Goal: Information Seeking & Learning: Learn about a topic

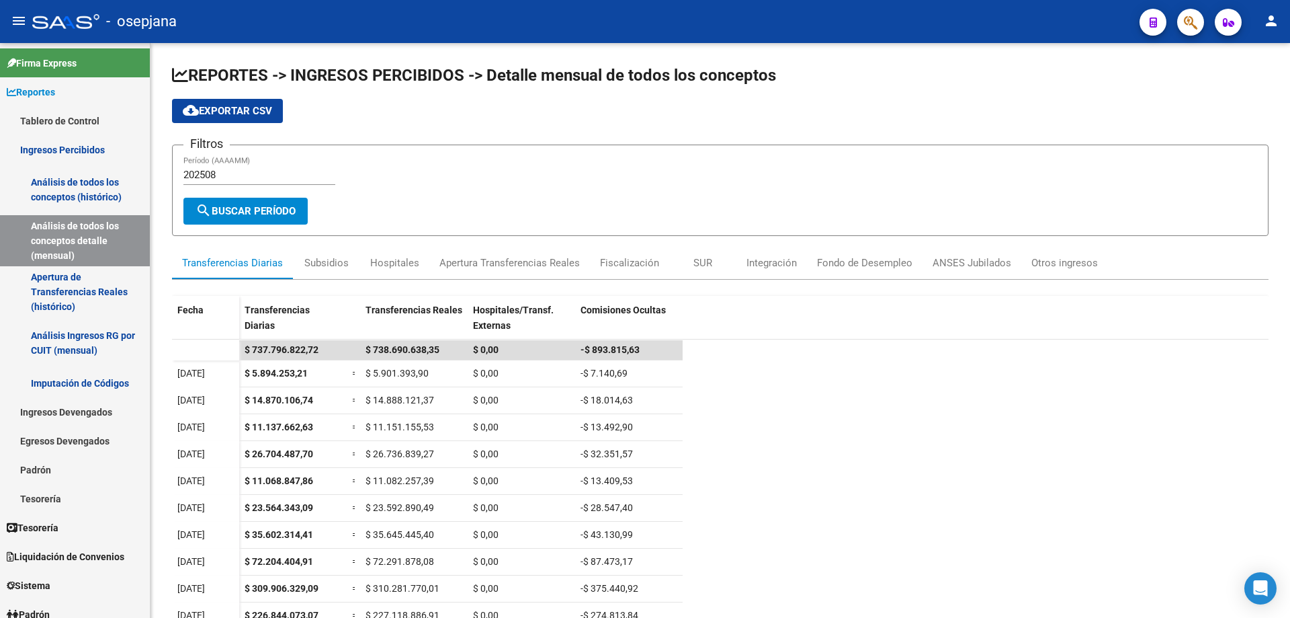
scroll to position [153, 0]
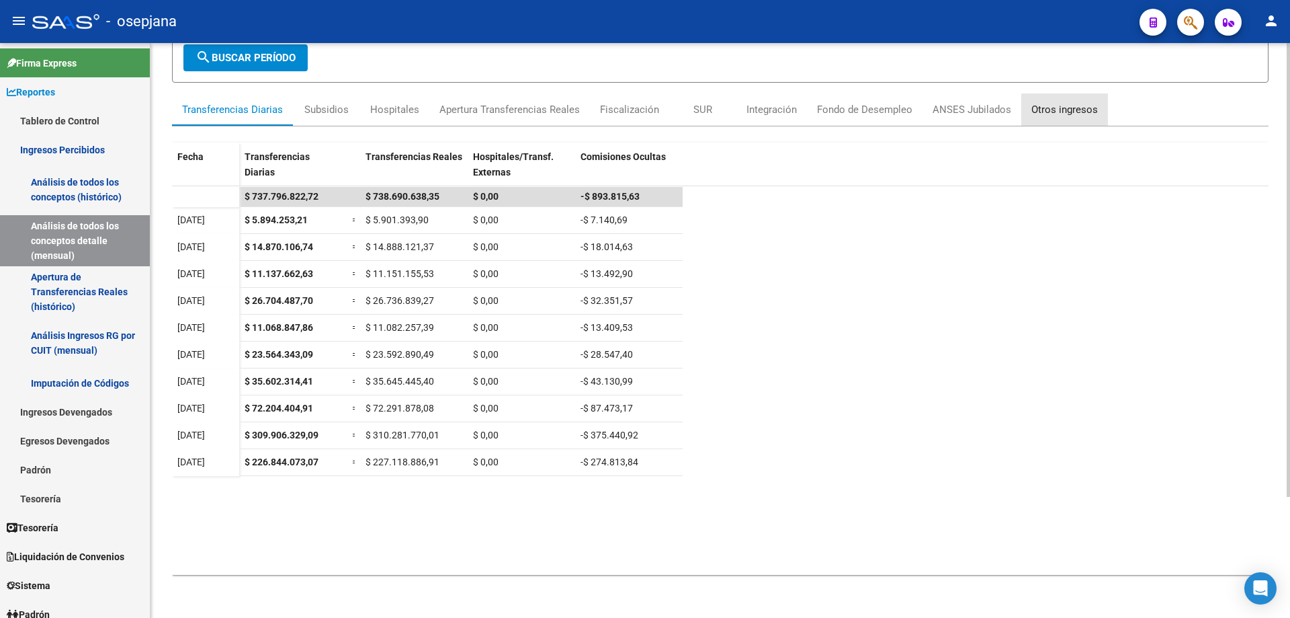
click at [1075, 108] on div "Otros ingresos" at bounding box center [1065, 109] width 67 height 15
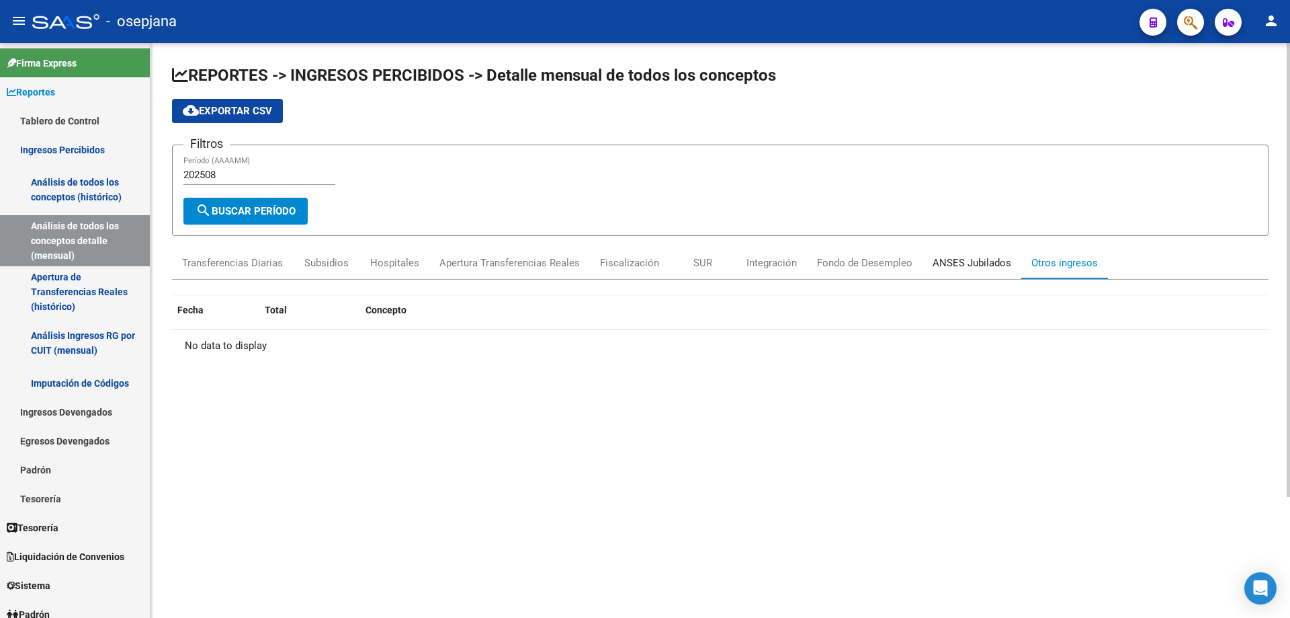
click at [993, 257] on div "ANSES Jubilados" at bounding box center [972, 262] width 79 height 15
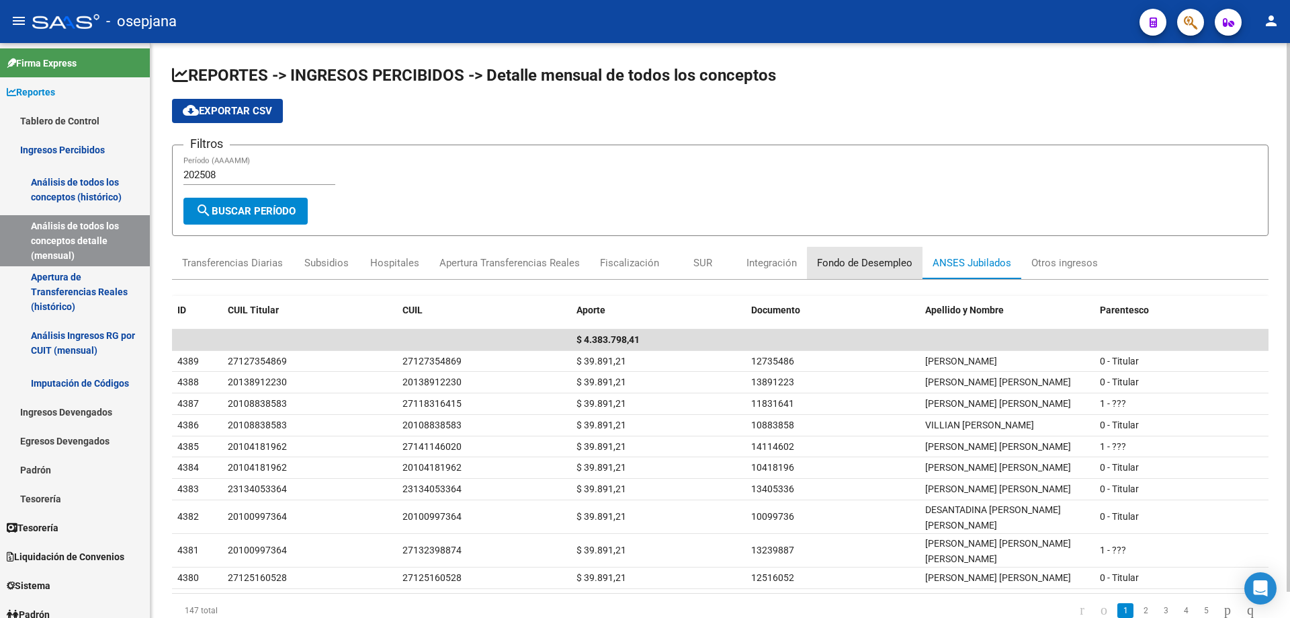
click at [873, 268] on div "Fondo de Desempleo" at bounding box center [864, 262] width 95 height 15
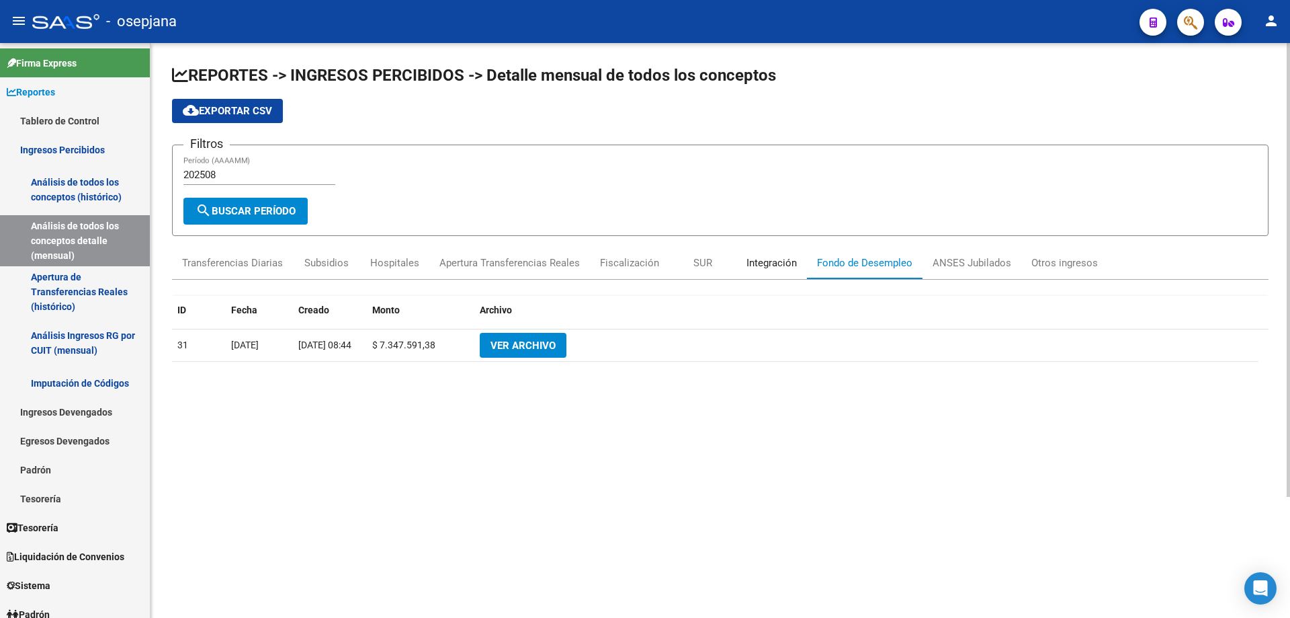
click at [770, 268] on div "Integración" at bounding box center [772, 262] width 50 height 15
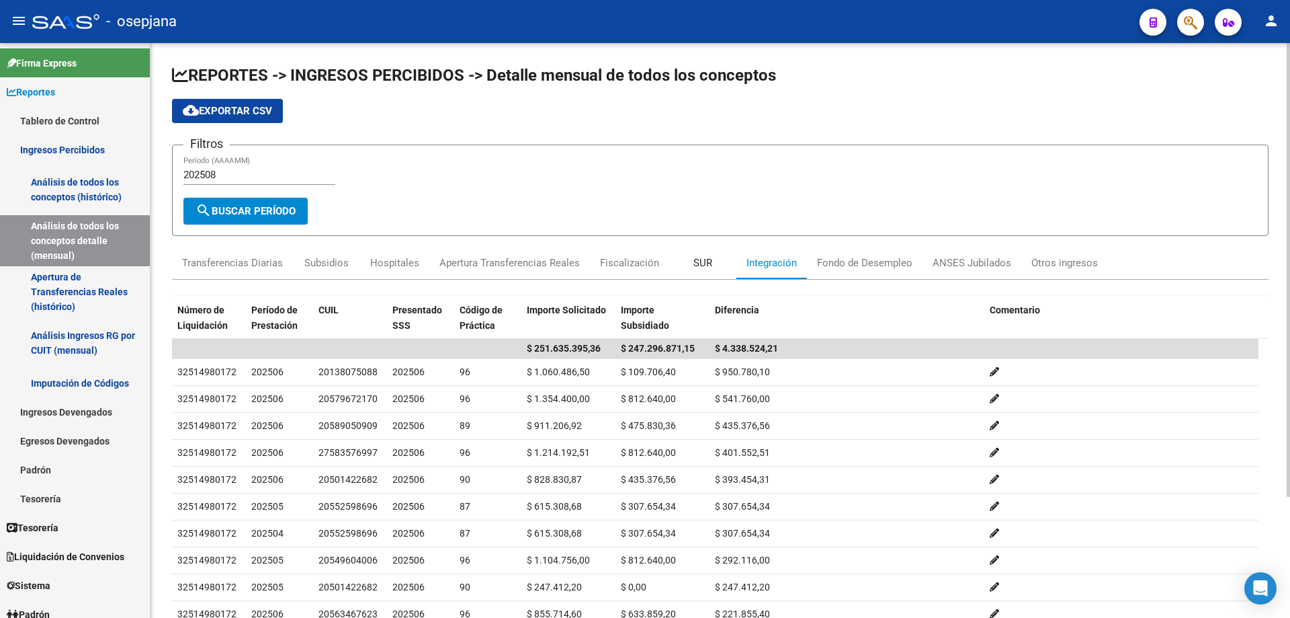
click at [712, 268] on div "SUR" at bounding box center [702, 263] width 67 height 32
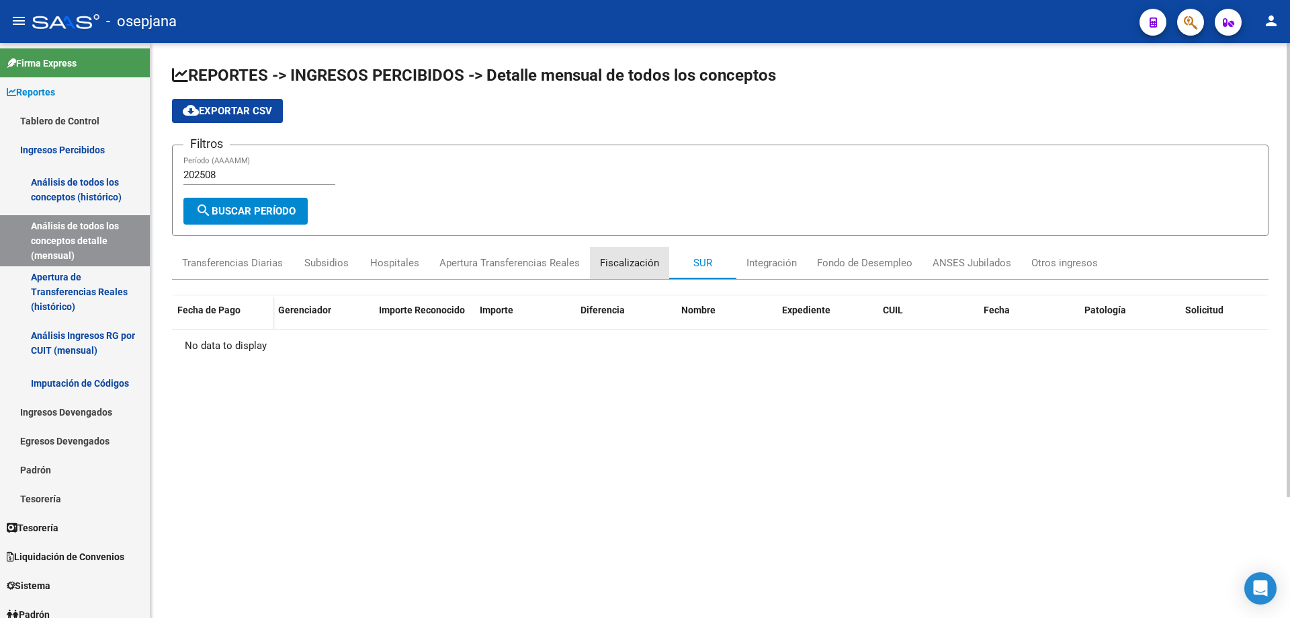
click at [616, 259] on div "Fiscalización" at bounding box center [629, 262] width 59 height 15
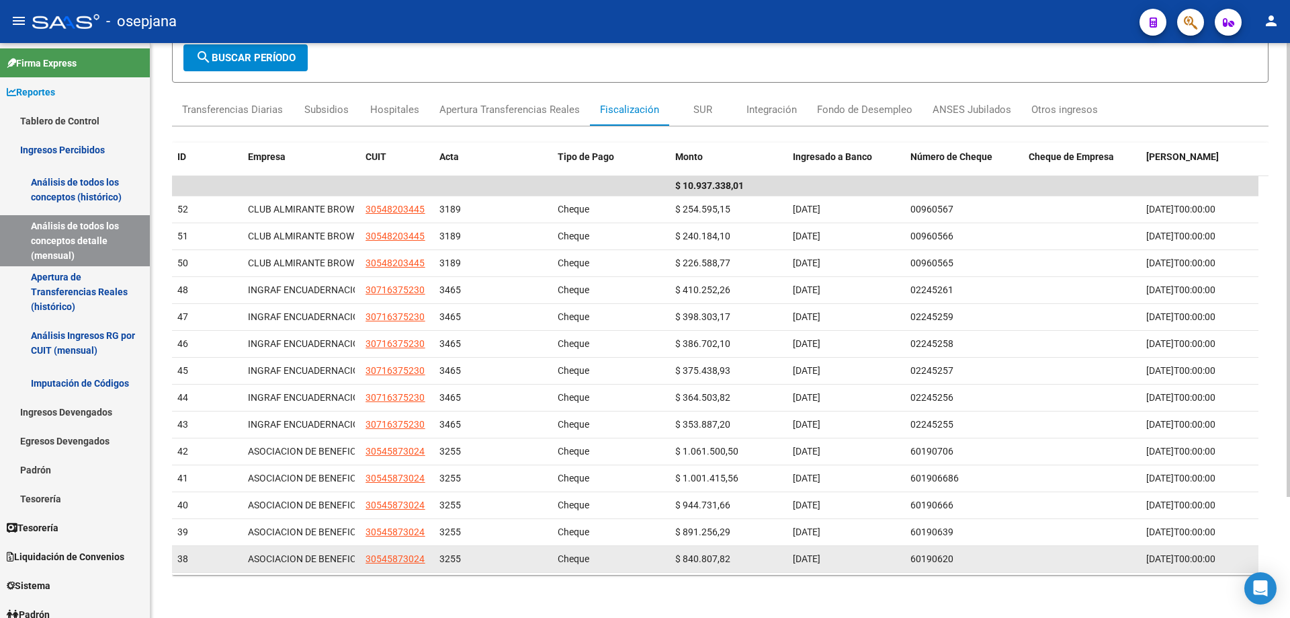
scroll to position [106, 0]
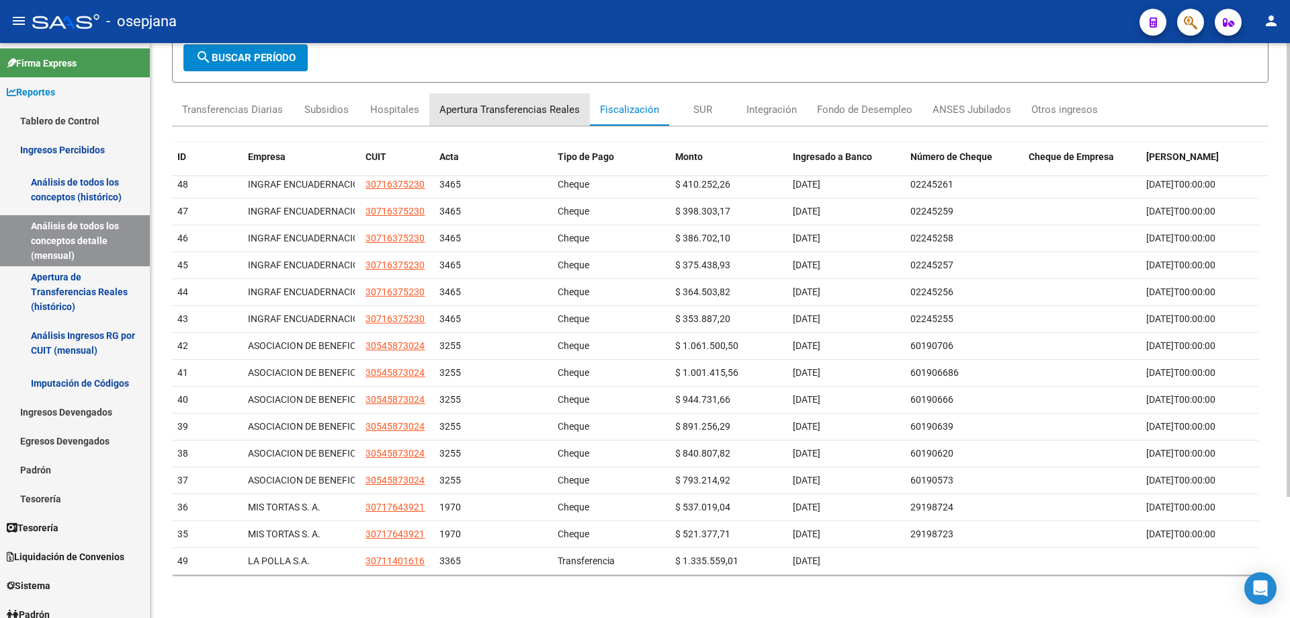
click at [513, 112] on div "Apertura Transferencias Reales" at bounding box center [510, 109] width 140 height 15
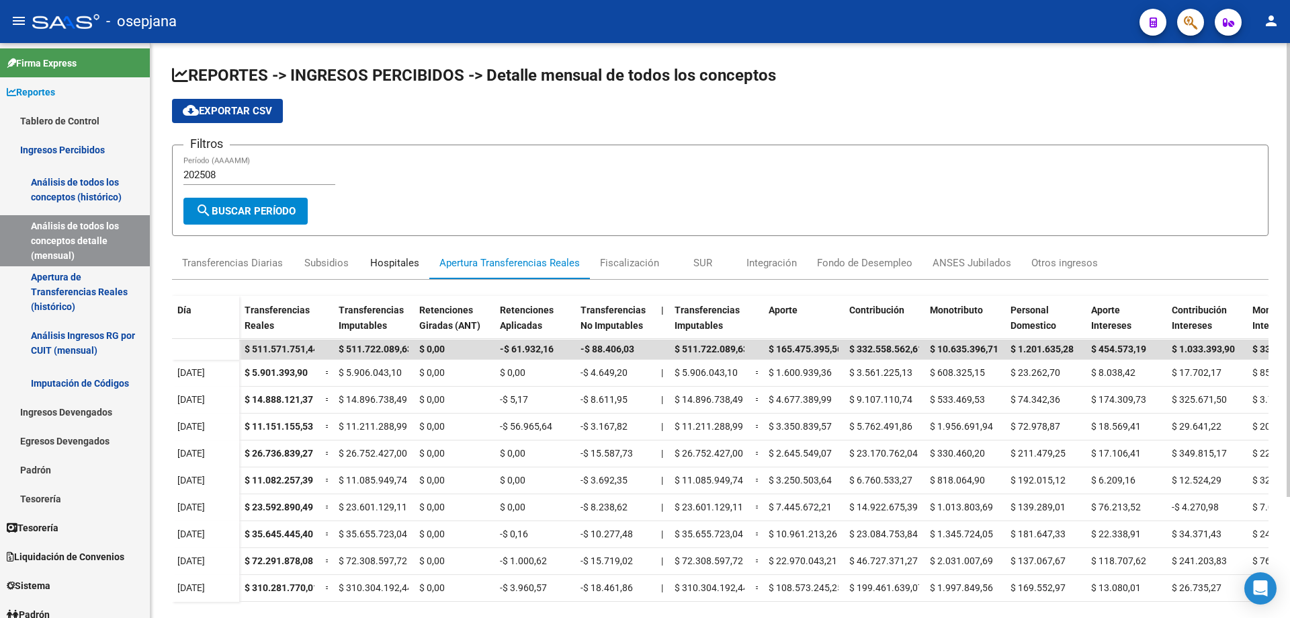
click at [411, 255] on div "Hospitales" at bounding box center [394, 262] width 49 height 15
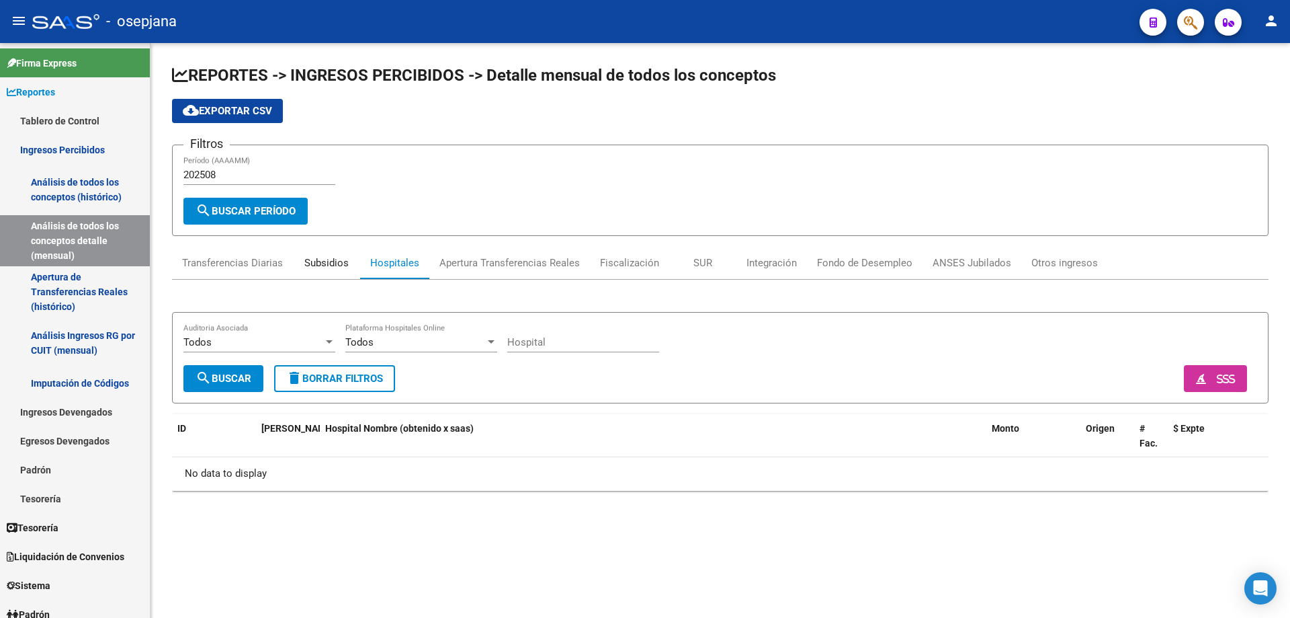
click at [324, 260] on div "Subsidios" at bounding box center [326, 262] width 44 height 15
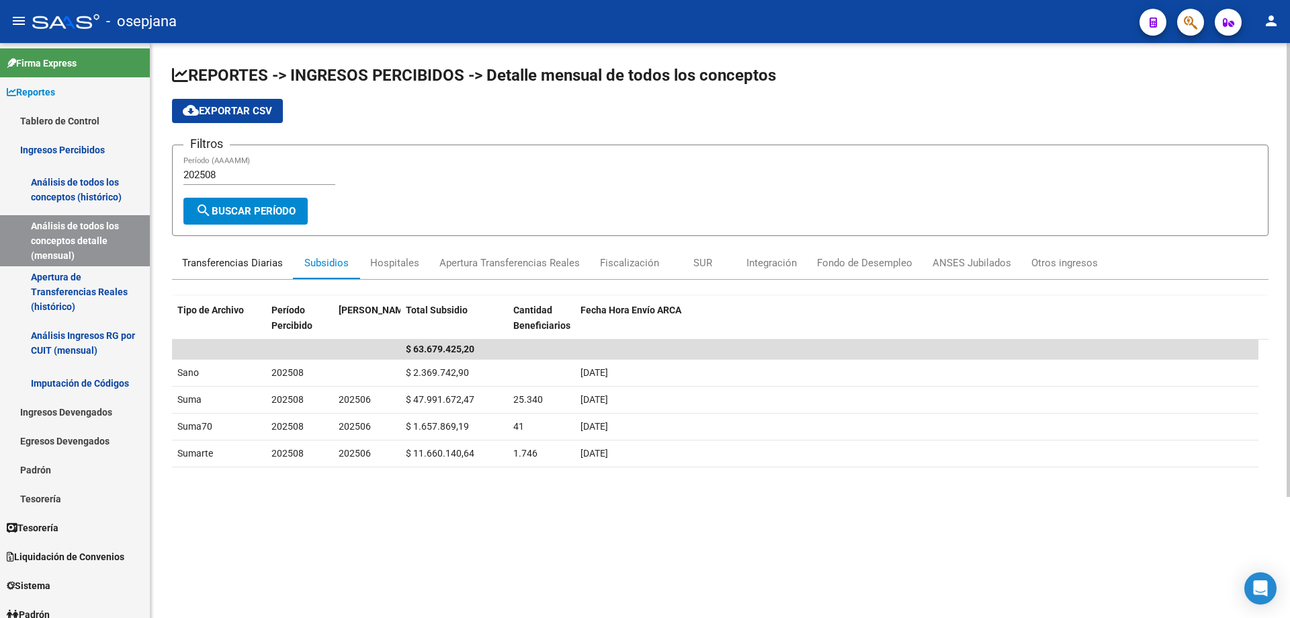
click at [269, 261] on div "Transferencias Diarias" at bounding box center [232, 262] width 101 height 15
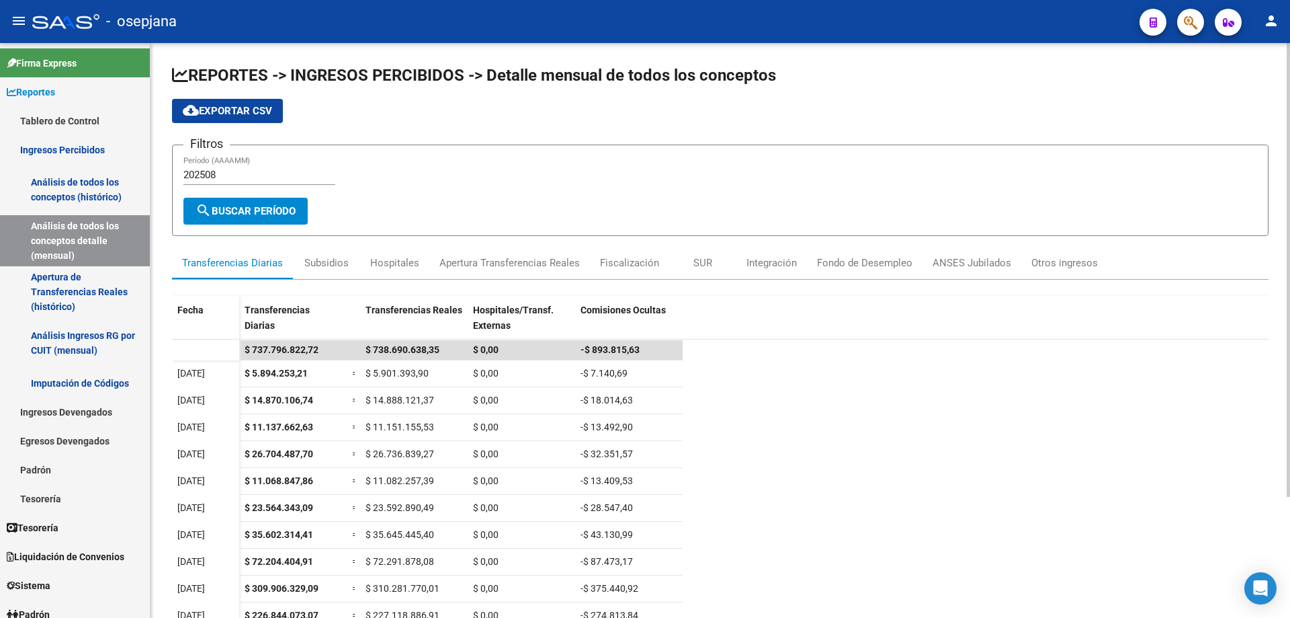
scroll to position [153, 0]
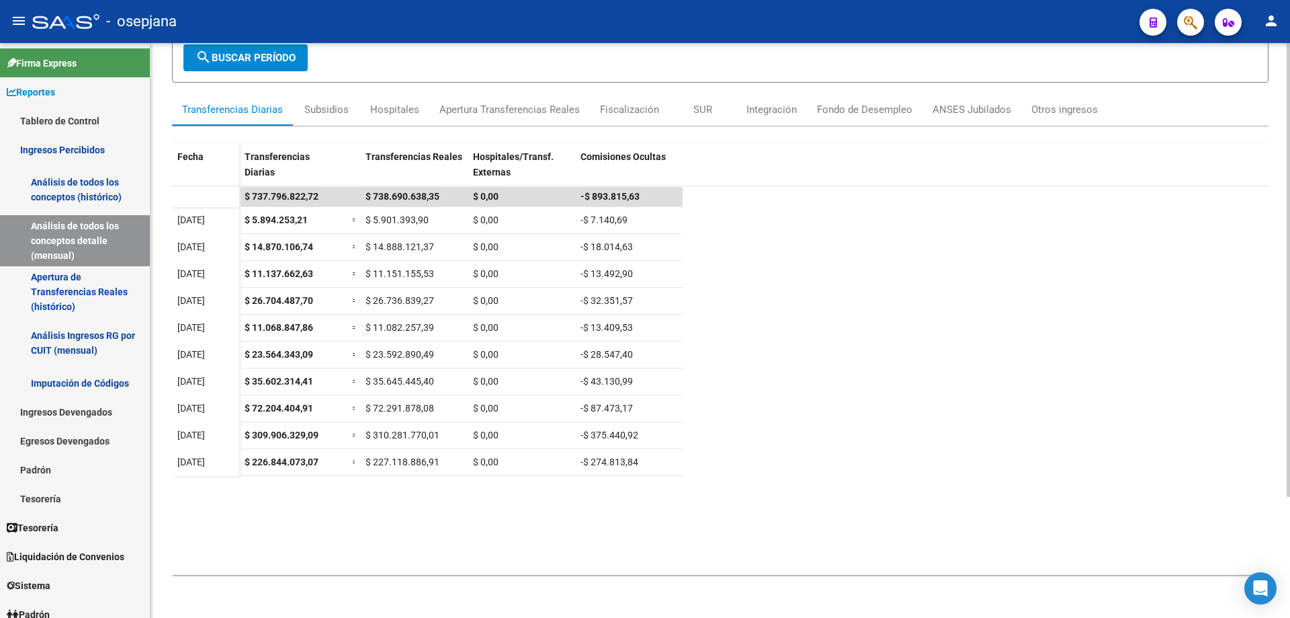
click at [934, 409] on datatable-scroller "$ 737.796.822,72 $ 738.690.638,35 $ 0,00 -$ 893.815,63 [DATE] $ 5.894.253,21 = …" at bounding box center [720, 321] width 1097 height 269
click at [887, 404] on datatable-scroller "$ 737.796.822,72 $ 738.690.638,35 $ 0,00 -$ 893.815,63 [DATE] $ 5.894.253,21 = …" at bounding box center [720, 321] width 1097 height 269
